Goal: Use online tool/utility

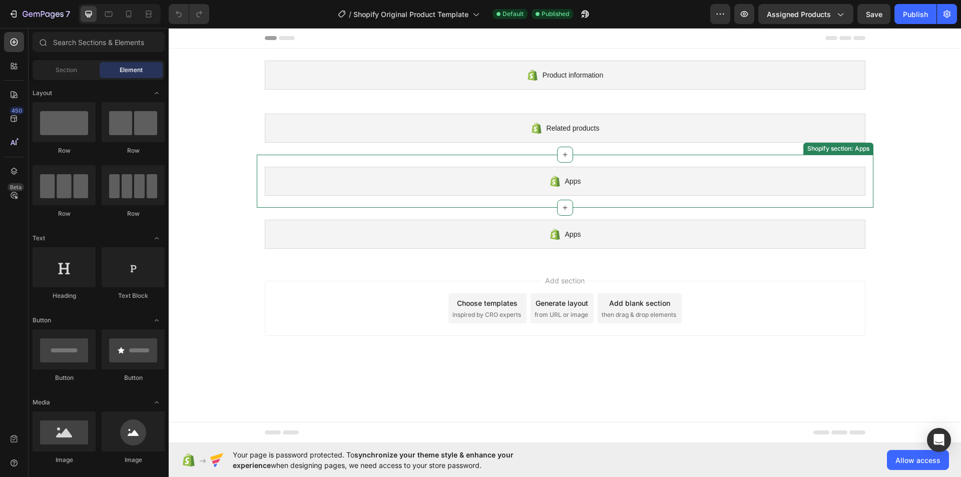
click at [360, 172] on div "Apps" at bounding box center [565, 181] width 601 height 29
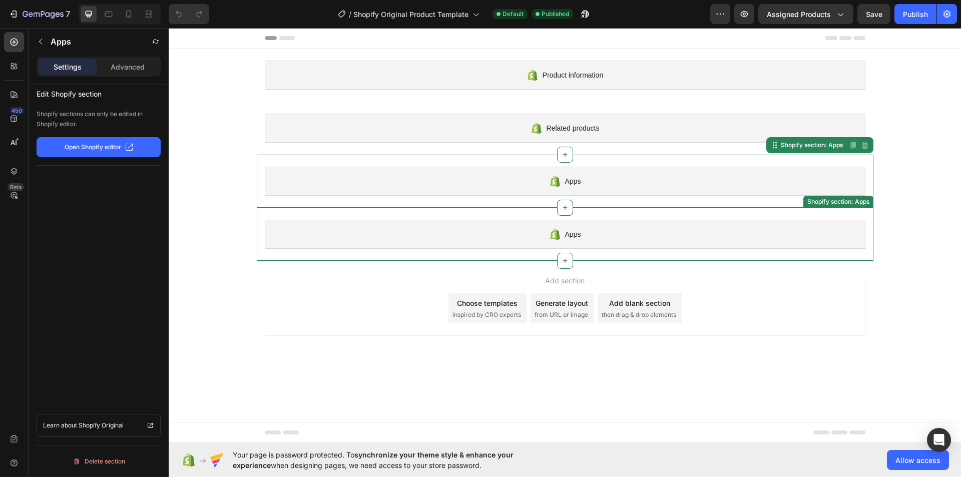
click at [361, 226] on div "Apps" at bounding box center [565, 234] width 601 height 29
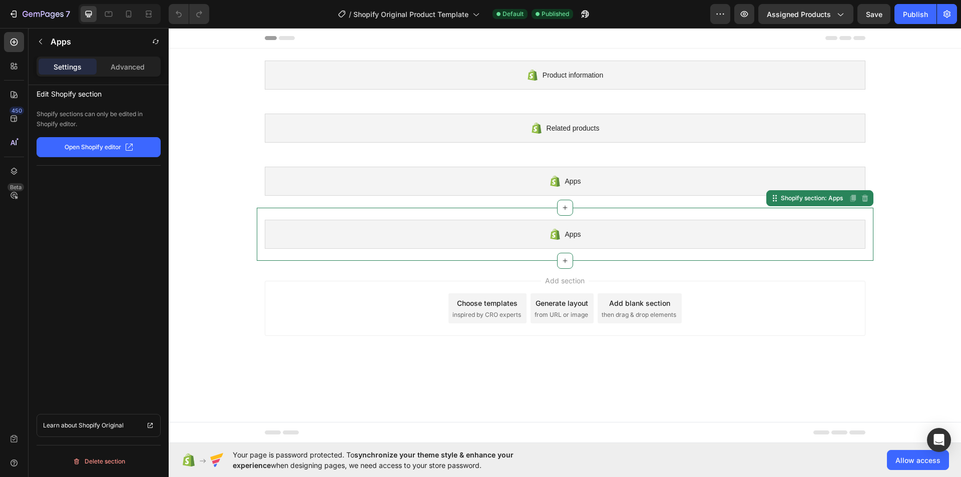
click at [89, 146] on p "Open Shopify editor" at bounding box center [93, 147] width 57 height 9
